Goal: Navigation & Orientation: Go to known website

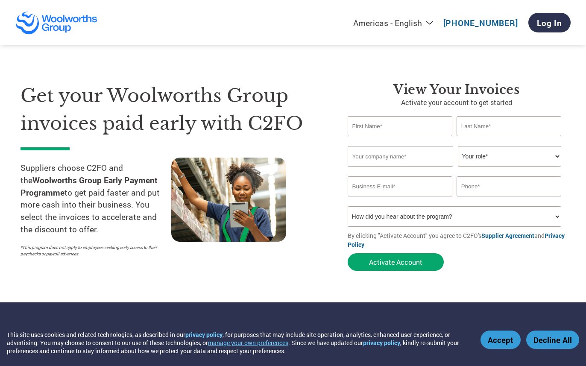
select select "en-[GEOGRAPHIC_DATA]"
click at [51, 27] on img at bounding box center [56, 22] width 82 height 23
select select "en-[GEOGRAPHIC_DATA]"
click at [44, 26] on img at bounding box center [56, 22] width 82 height 23
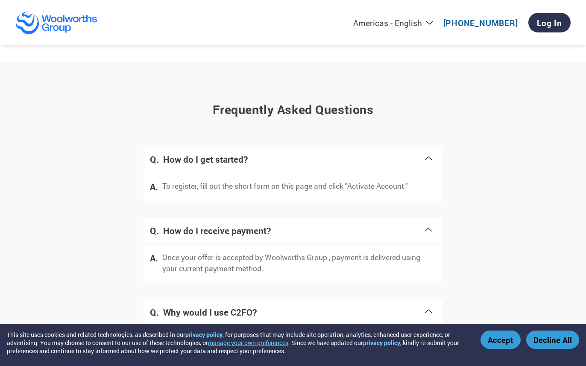
scroll to position [1451, 0]
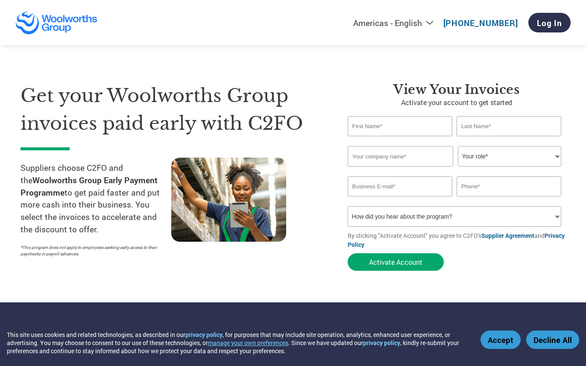
select select "en-[GEOGRAPHIC_DATA]"
